Goal: Transaction & Acquisition: Purchase product/service

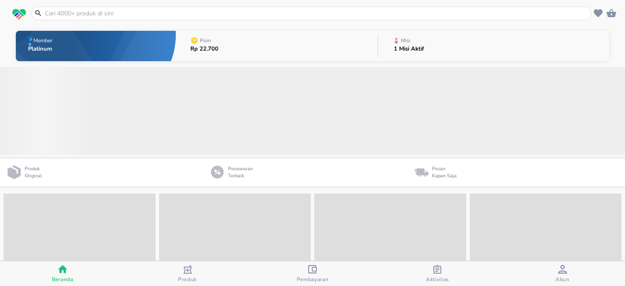
click at [318, 272] on div "Pembayaran" at bounding box center [313, 274] width 32 height 18
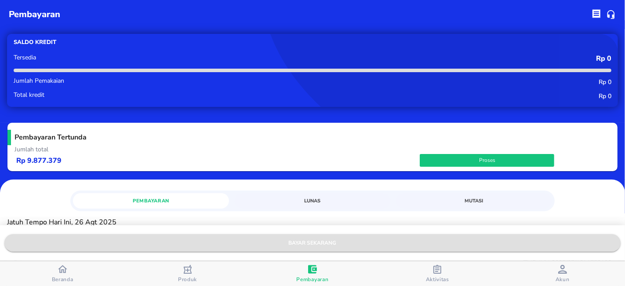
click at [315, 241] on span "bayar sekarang" at bounding box center [312, 242] width 602 height 9
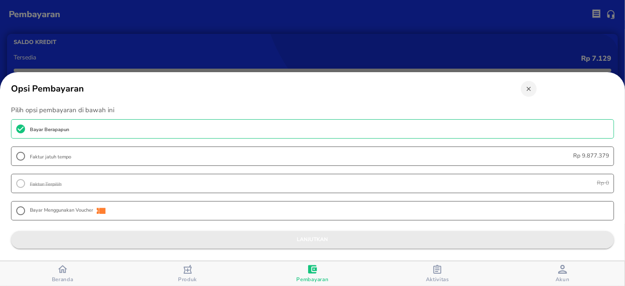
click at [314, 237] on span "lanjutkan" at bounding box center [312, 239] width 589 height 9
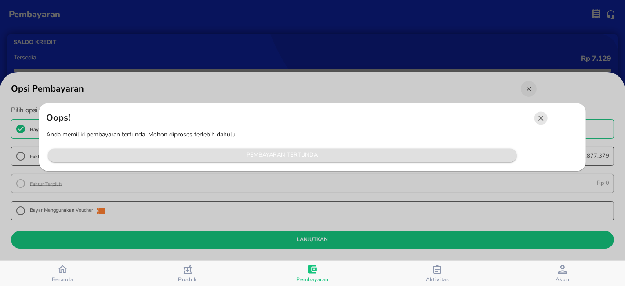
click at [298, 159] on span "Pembayaran Tertunda" at bounding box center [282, 155] width 460 height 10
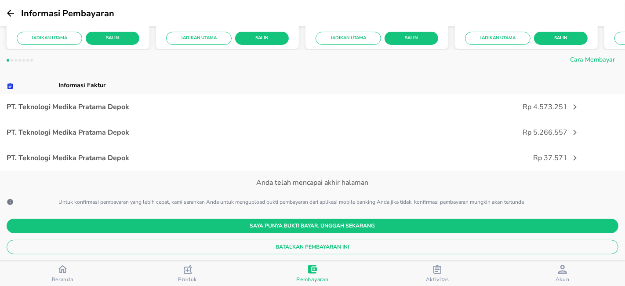
scroll to position [195, 0]
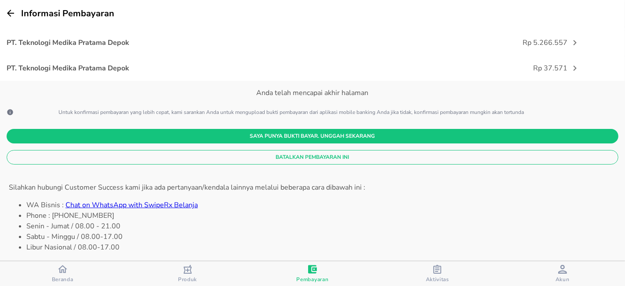
click at [315, 153] on span "Batalkan Pembayaran Ini" at bounding box center [313, 157] width 598 height 9
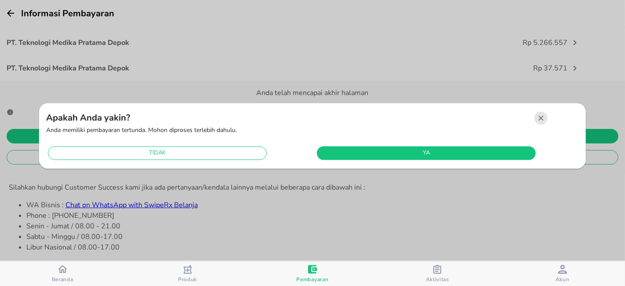
click at [380, 163] on div "Apakah Anda yakin? Anda memiliki pembayaran tertunda. Mohon diproses terlebih d…" at bounding box center [312, 136] width 547 height 66
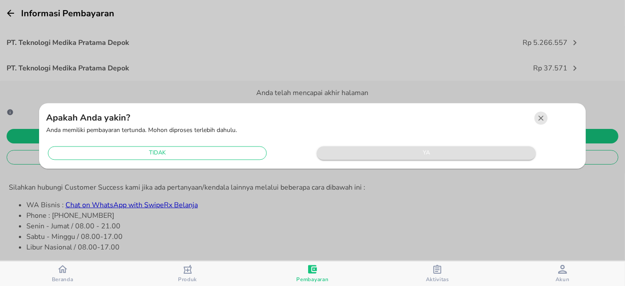
click at [380, 157] on span "ya" at bounding box center [426, 153] width 210 height 10
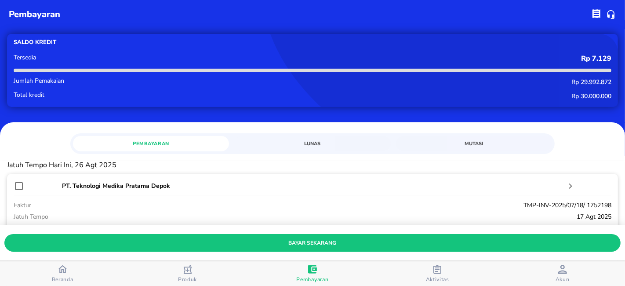
drag, startPoint x: 185, startPoint y: 102, endPoint x: 227, endPoint y: 31, distance: 82.8
click at [185, 102] on div "Saldo kredit Tersedia Rp 7.129 Jumlah Pemakaian Rp 29.992.872 Total kredit Rp 3…" at bounding box center [312, 70] width 611 height 73
